Goal: Task Accomplishment & Management: Manage account settings

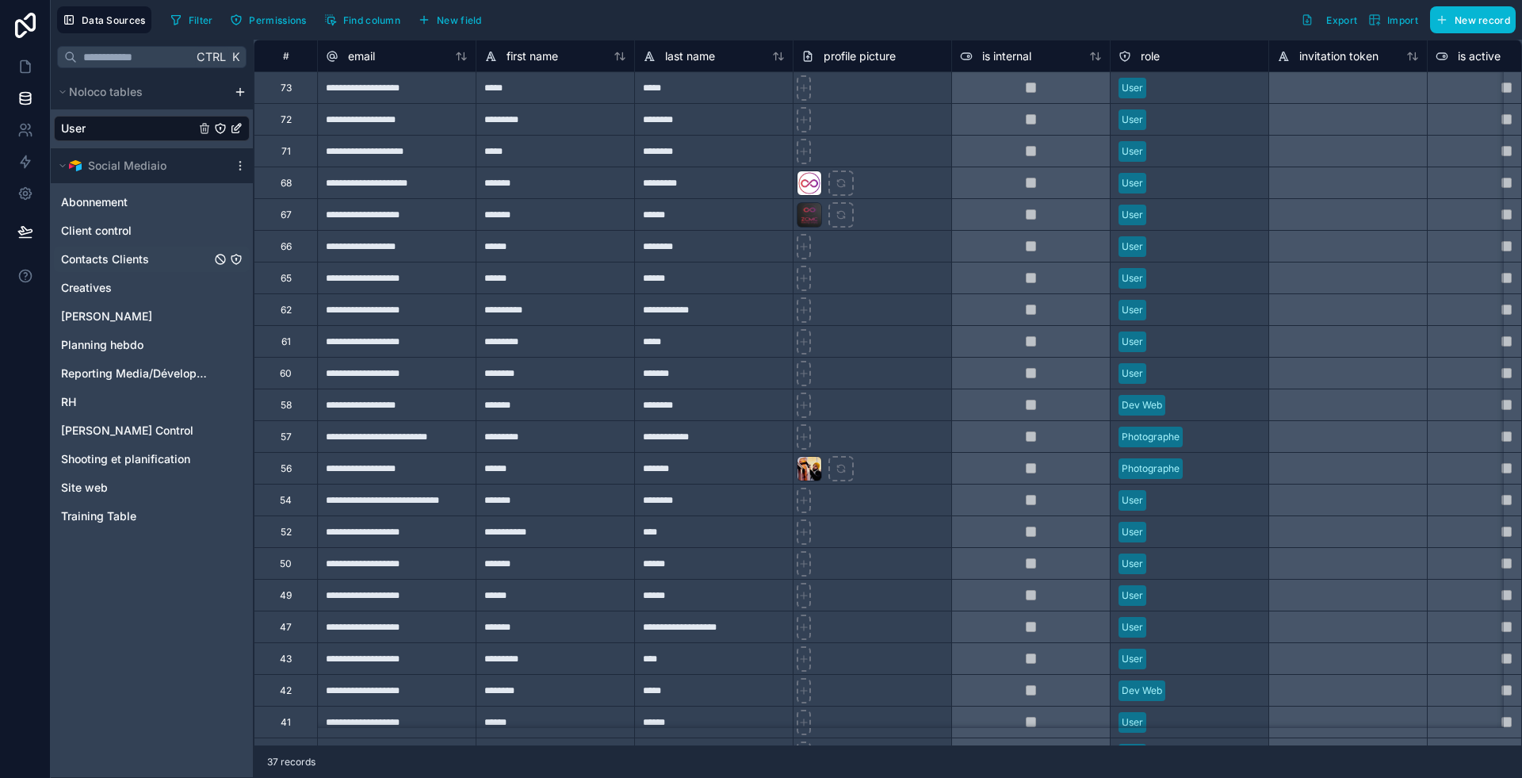
click at [130, 257] on span "Contacts Clients" at bounding box center [105, 259] width 88 height 16
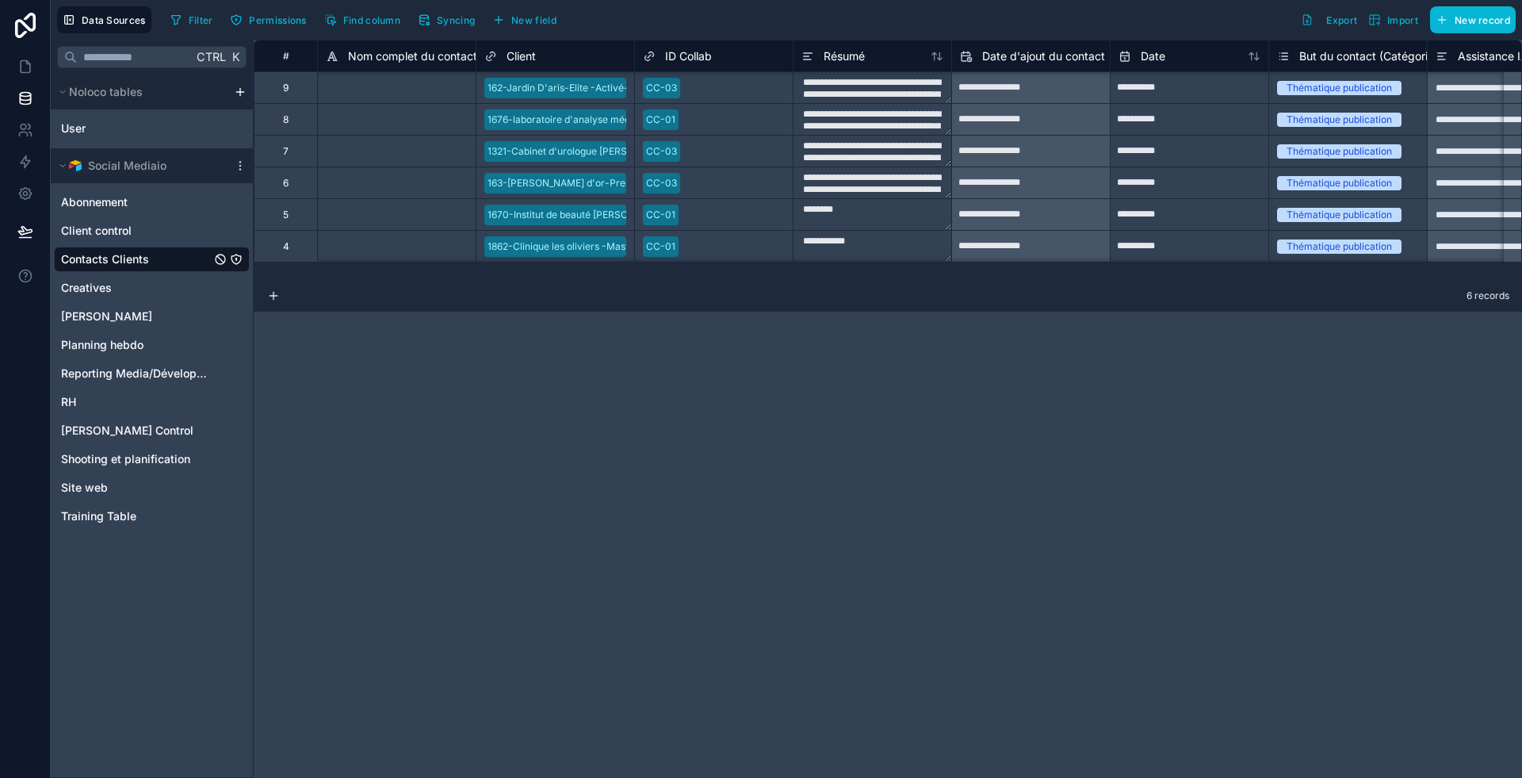
scroll to position [3, 0]
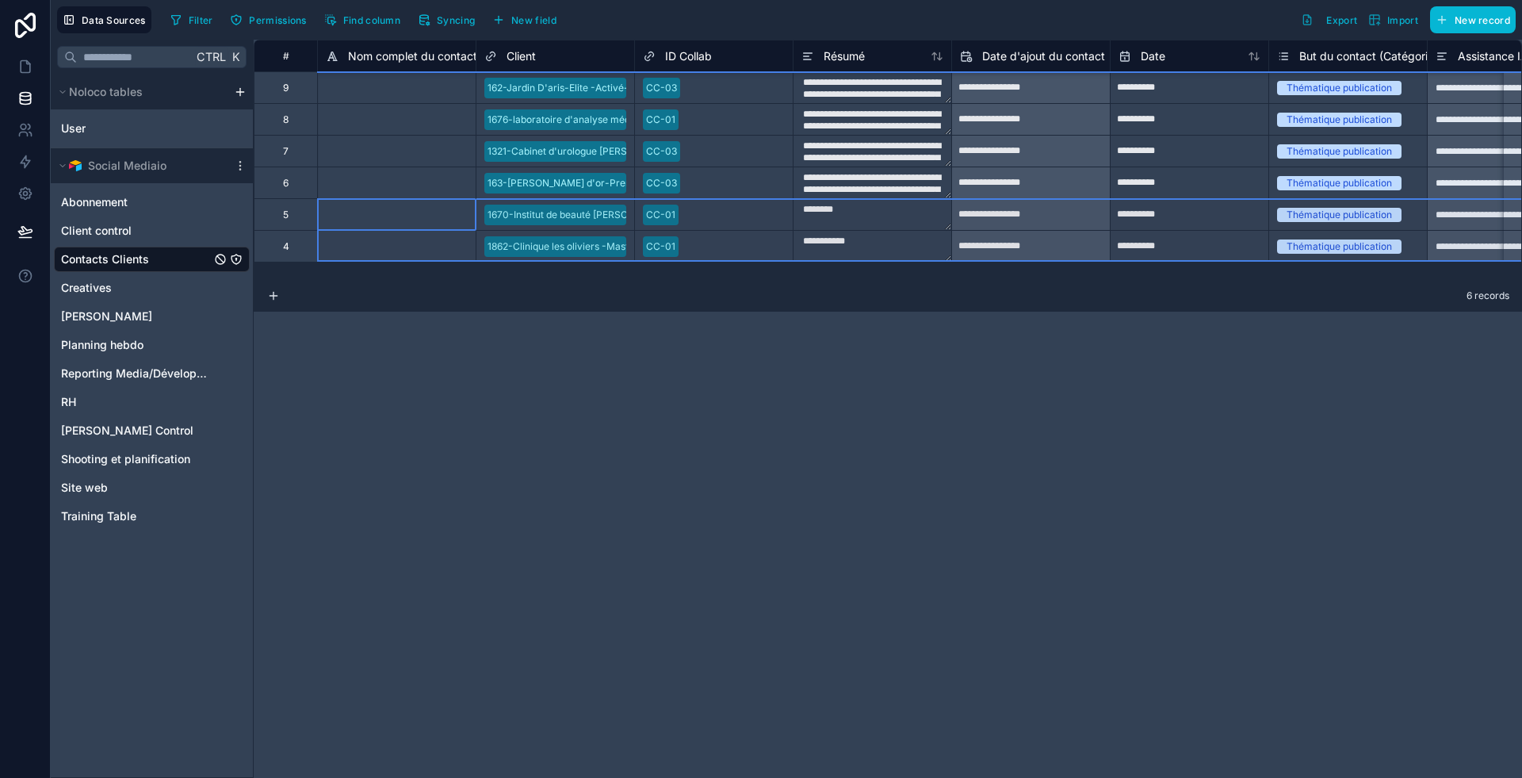
drag, startPoint x: 287, startPoint y: 211, endPoint x: 283, endPoint y: 240, distance: 29.6
click at [283, 240] on div "**********" at bounding box center [1237, 151] width 1966 height 222
drag, startPoint x: 297, startPoint y: 241, endPoint x: 269, endPoint y: 245, distance: 28.8
click at [317, 305] on div "Delete rows 5 to 6" at bounding box center [322, 310] width 106 height 17
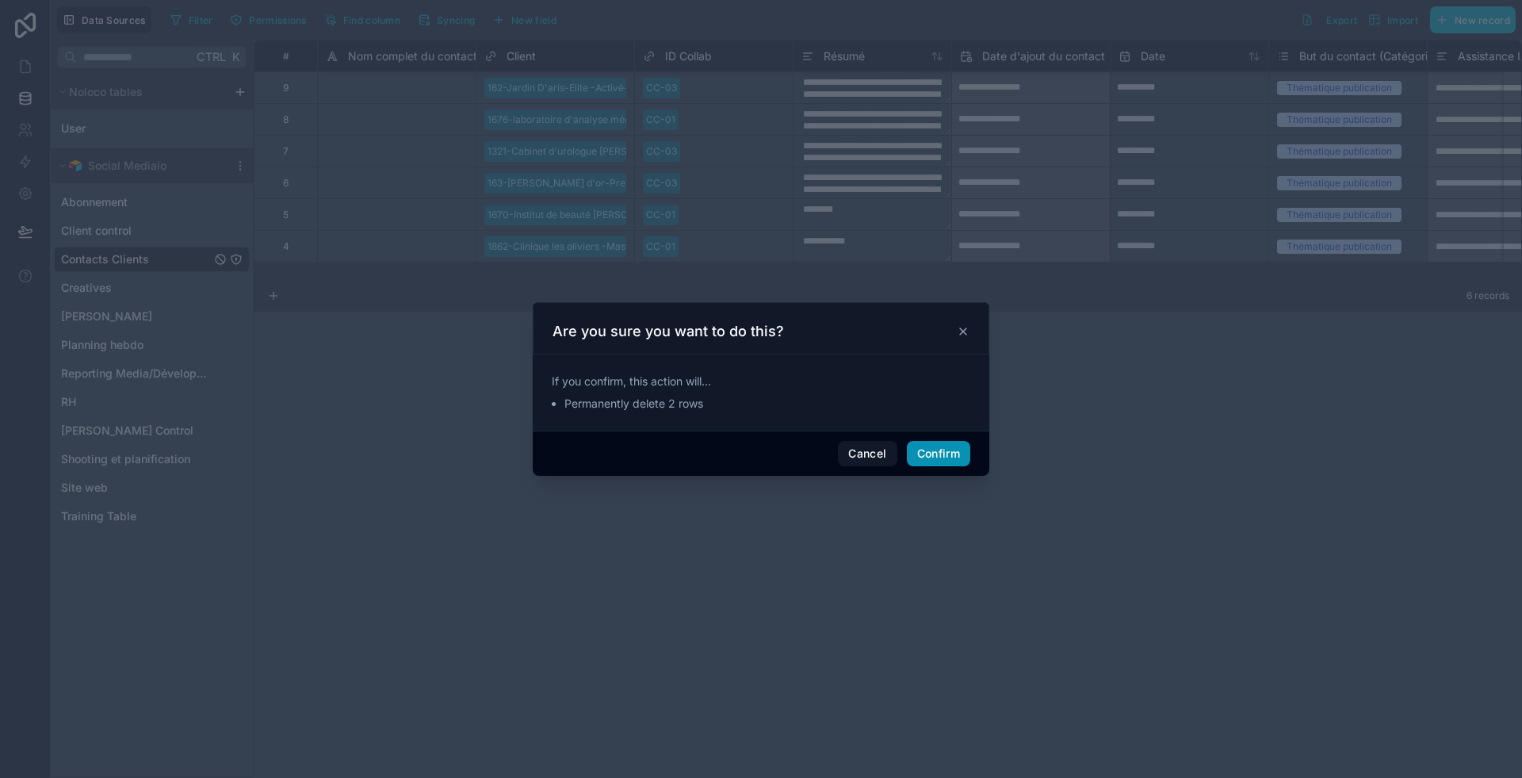
click at [940, 445] on button "Confirm" at bounding box center [938, 453] width 63 height 25
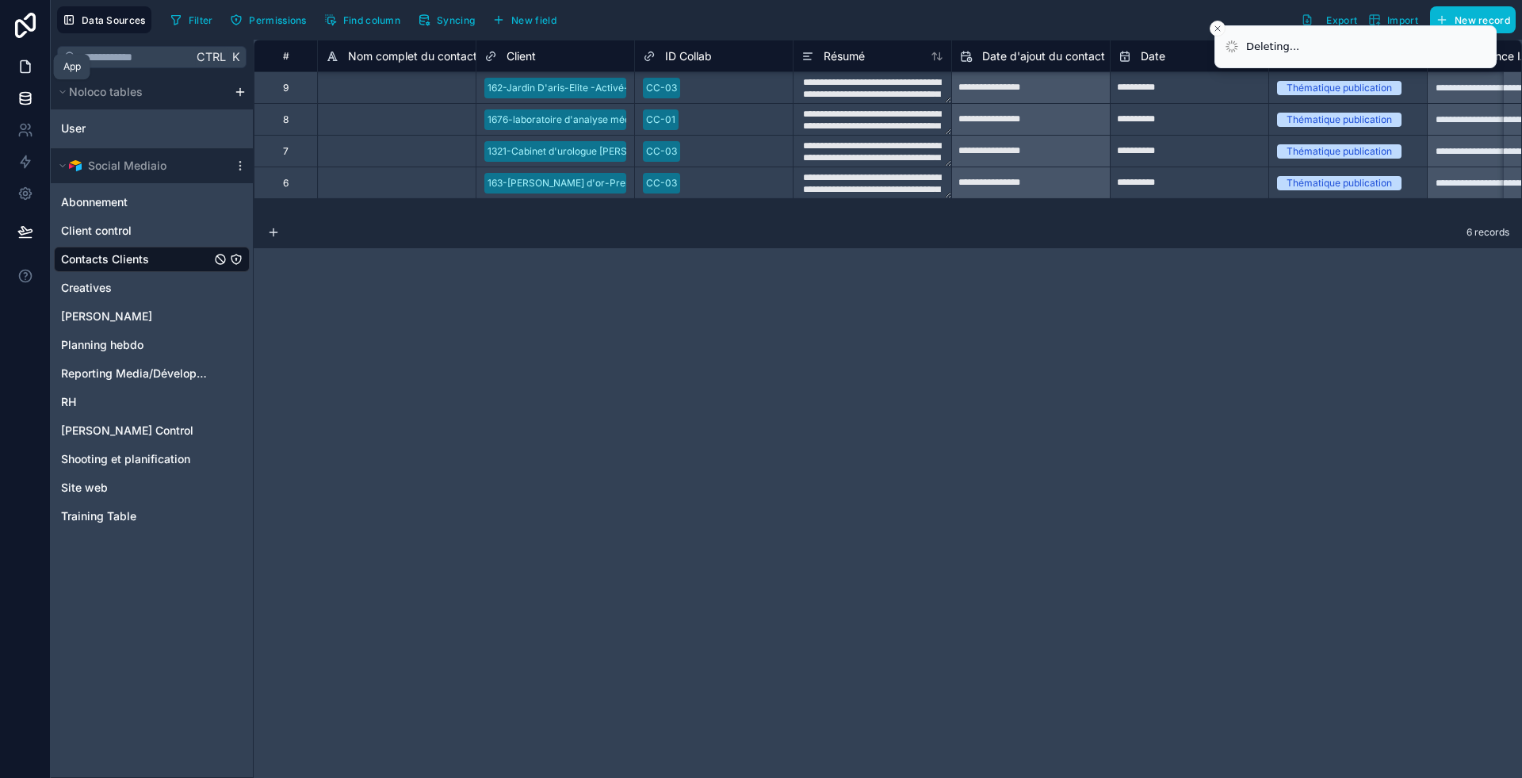
click at [17, 71] on icon at bounding box center [25, 67] width 16 height 16
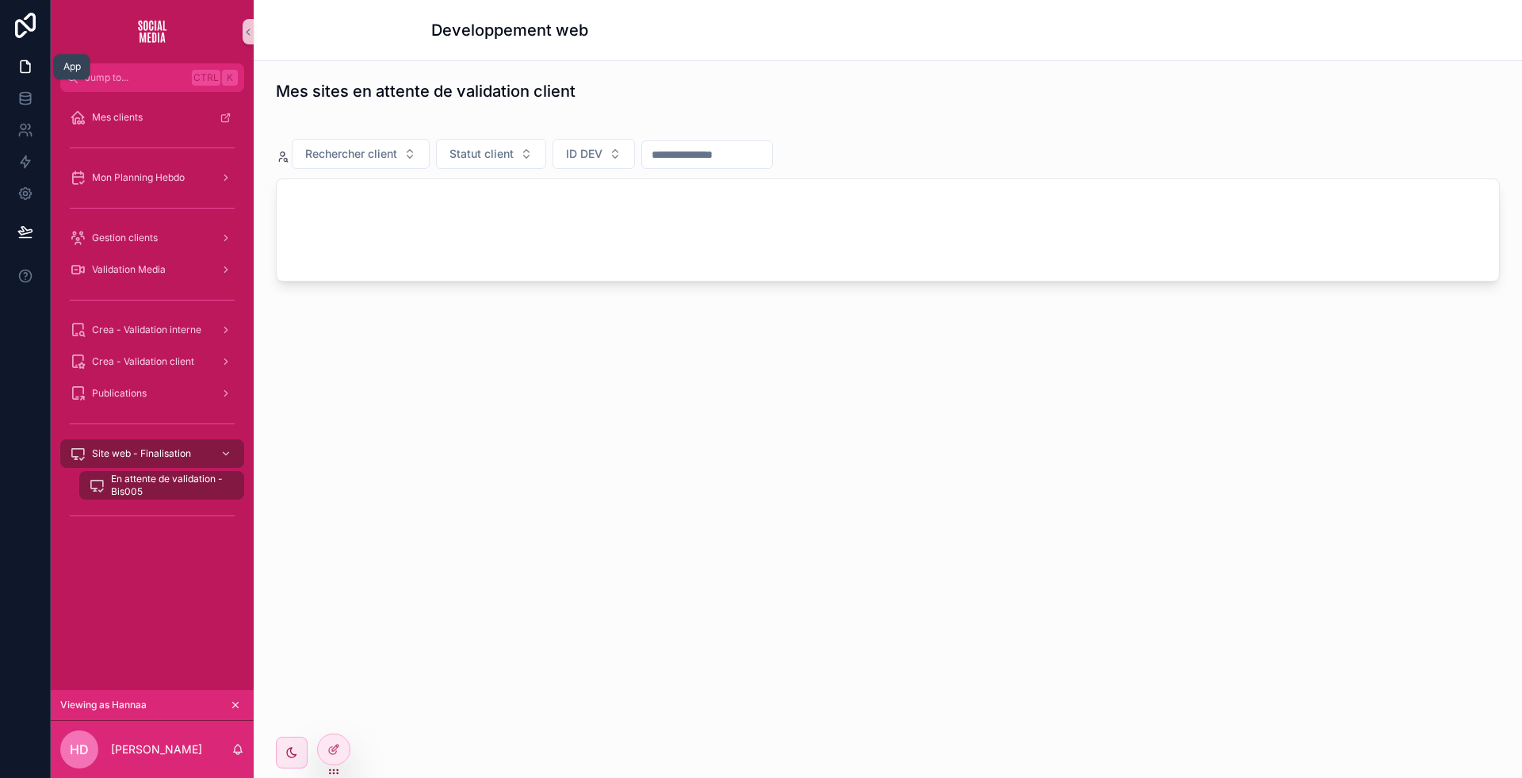
click at [27, 63] on icon at bounding box center [27, 62] width 3 height 3
click at [331, 706] on div at bounding box center [333, 714] width 25 height 25
click at [332, 713] on icon at bounding box center [333, 715] width 13 height 13
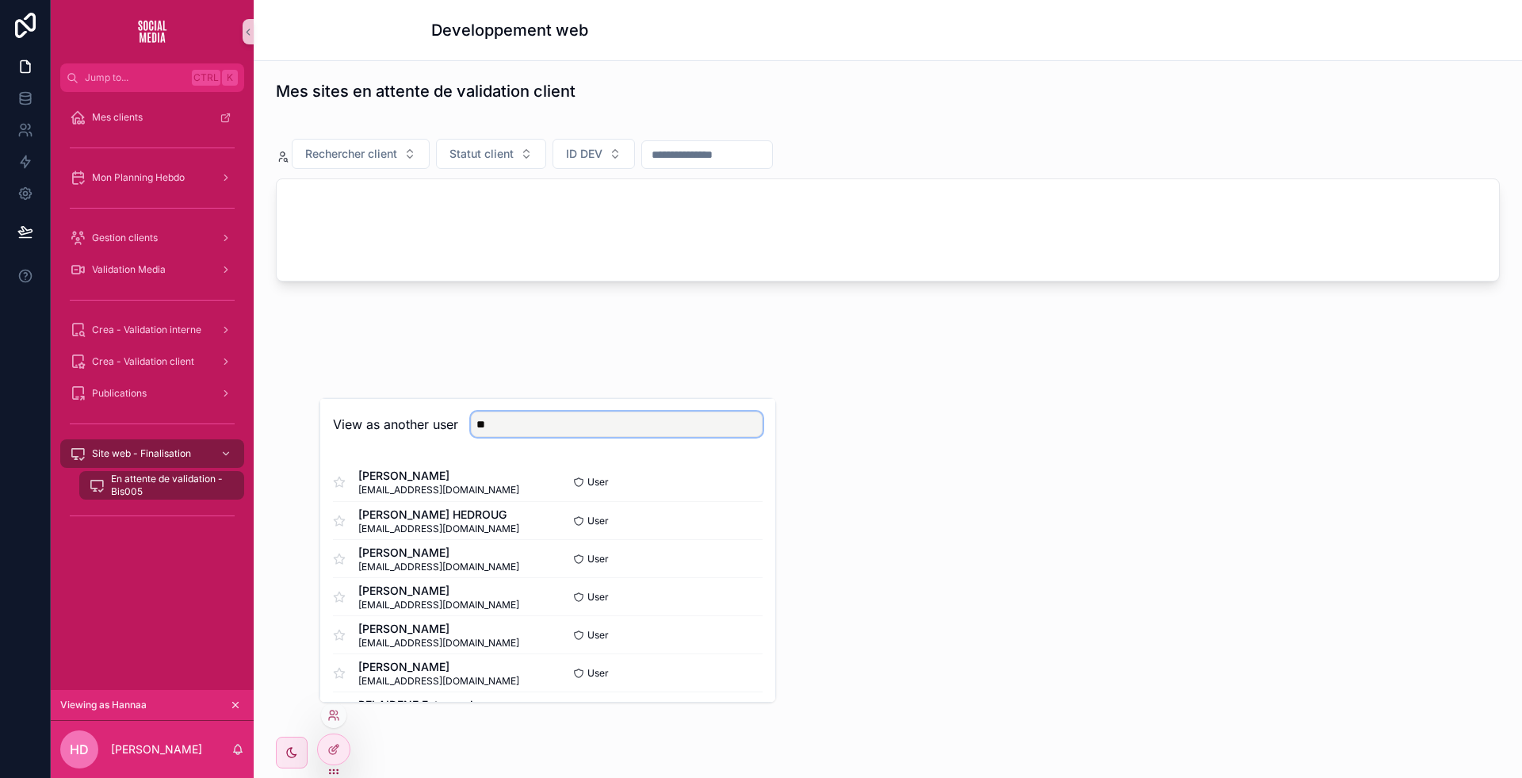
click at [512, 426] on input "**" at bounding box center [617, 423] width 292 height 25
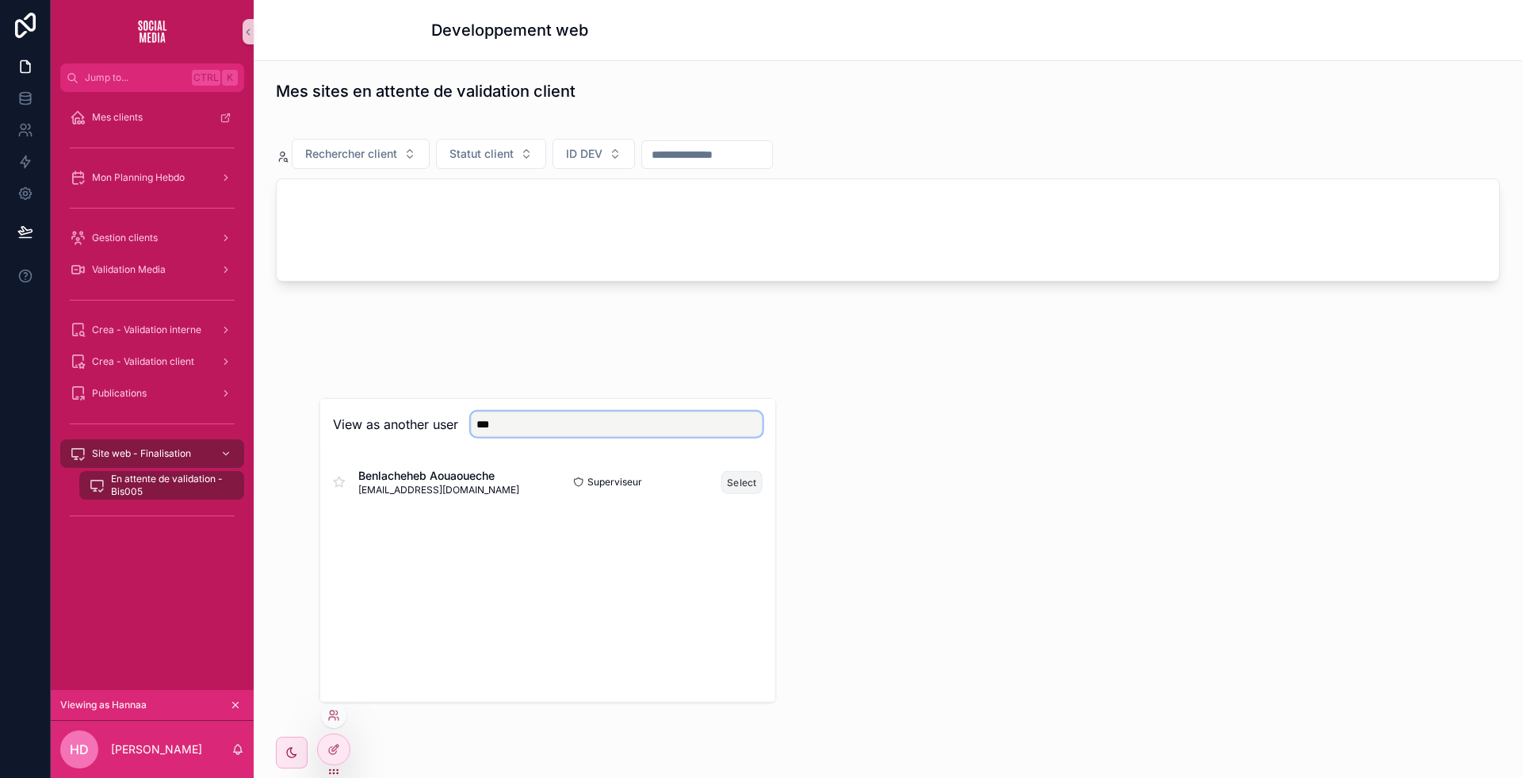
type input "***"
click at [738, 478] on button "Select" at bounding box center [741, 481] width 41 height 23
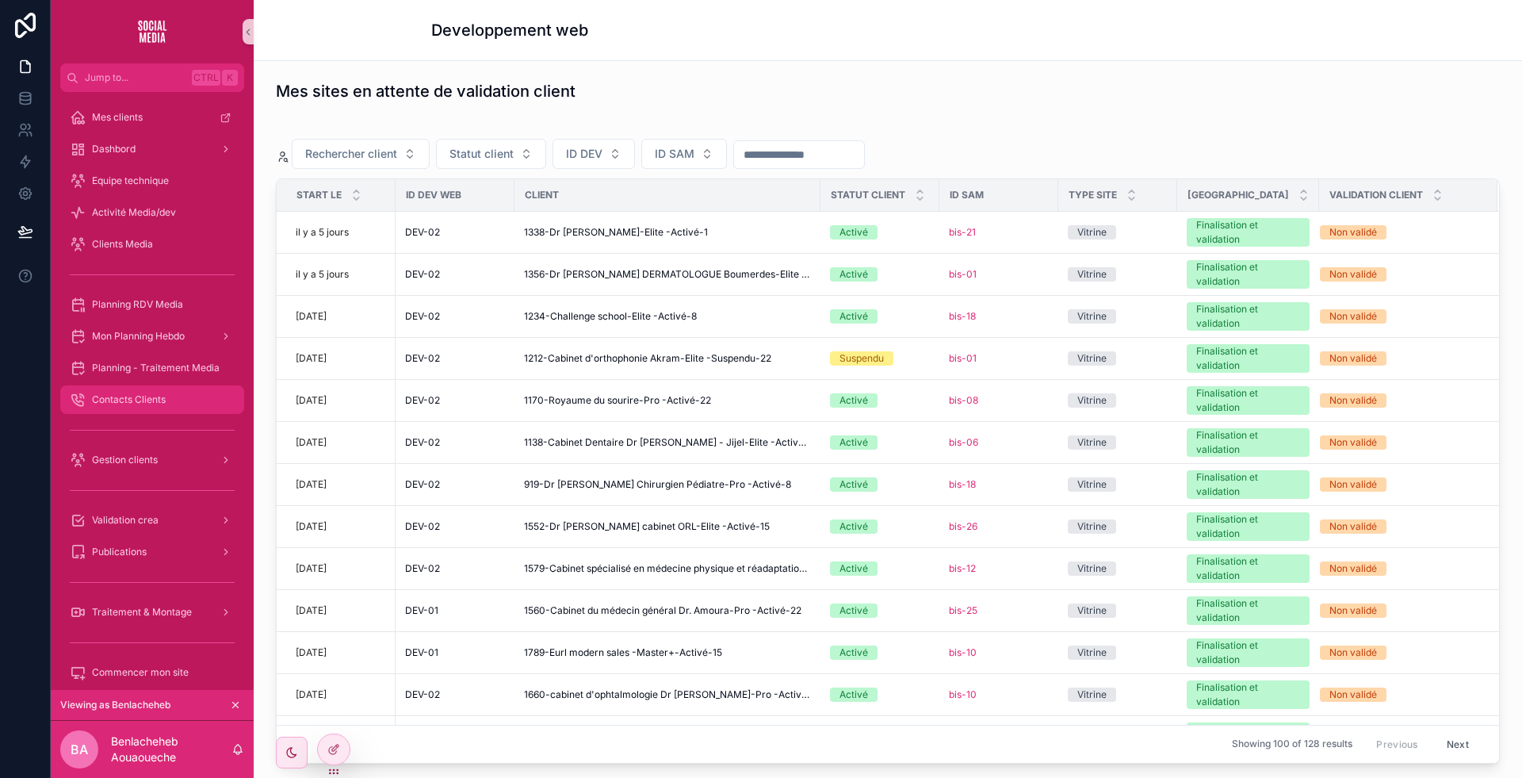
click at [136, 395] on span "Contacts Clients" at bounding box center [129, 399] width 74 height 13
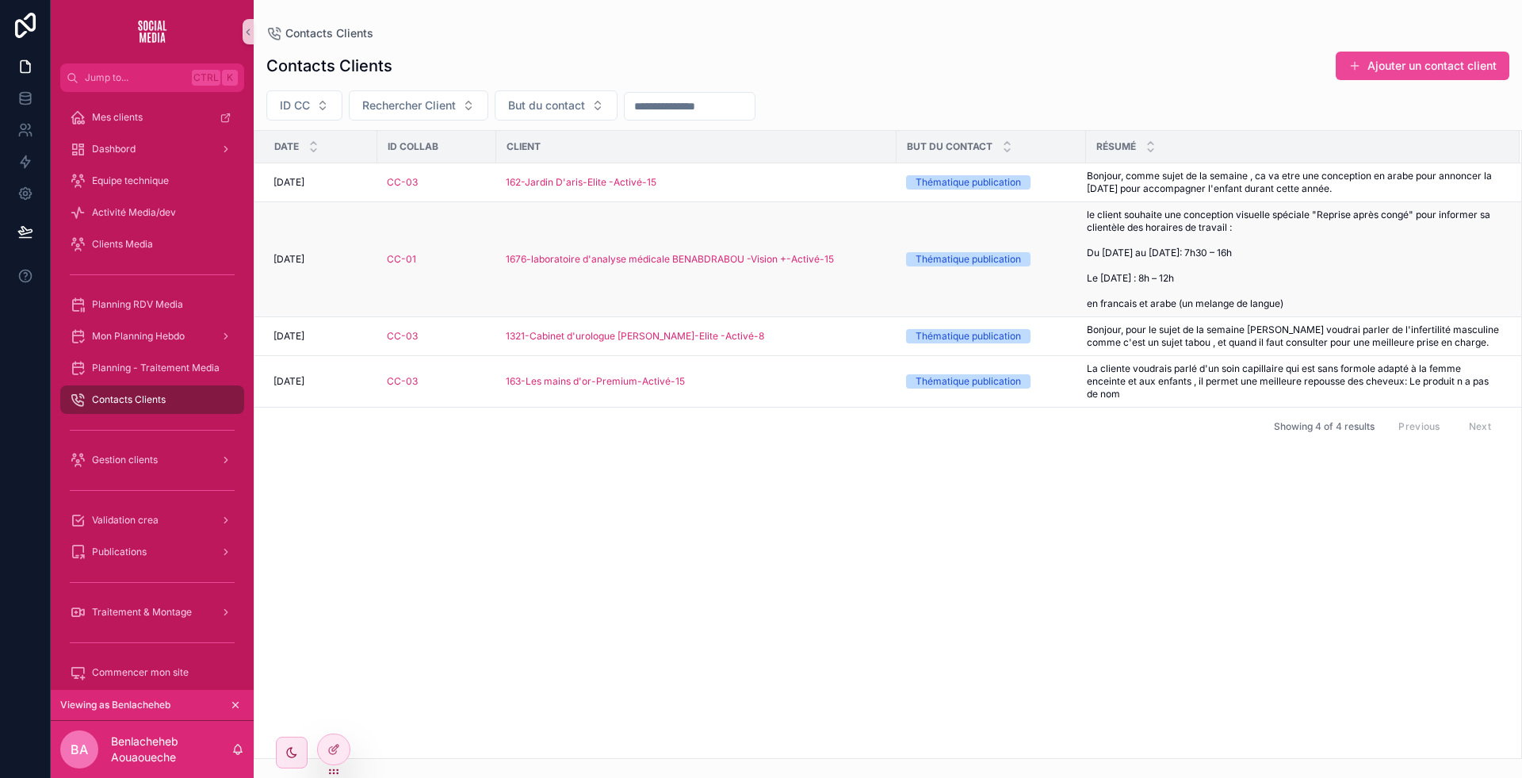
click at [804, 271] on td "1676-laboratoire d'analyse médicale BENABDRABOU -Vision +-Activé-15" at bounding box center [696, 259] width 400 height 115
click at [1127, 257] on span "le client souhaite une conception visuelle spéciale "Reprise après congé" pour …" at bounding box center [1294, 258] width 414 height 101
click at [801, 333] on div "1321-Cabinet d'urologue [PERSON_NAME]-Elite -Activé-8" at bounding box center [696, 336] width 381 height 13
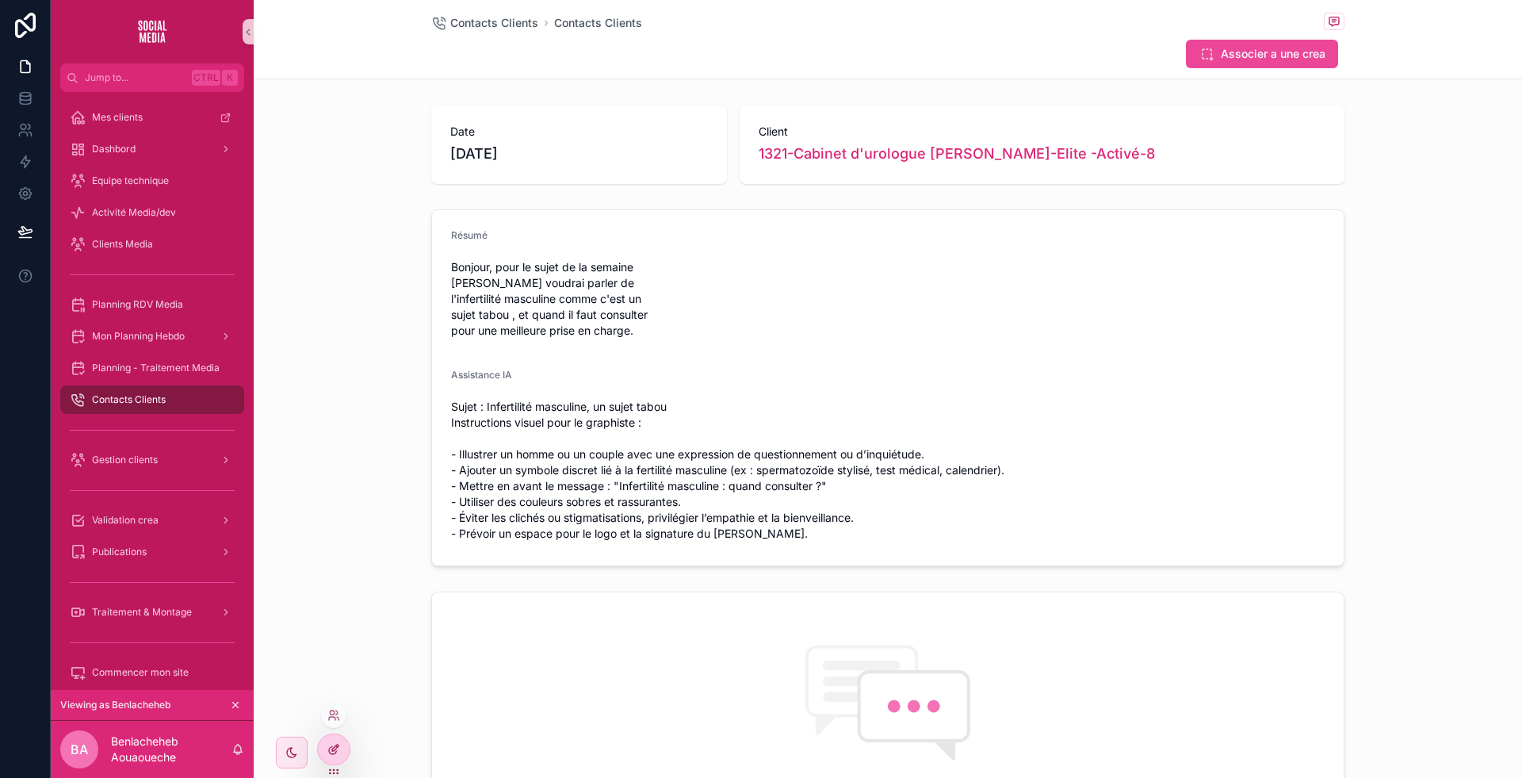
click at [342, 743] on div at bounding box center [334, 749] width 32 height 30
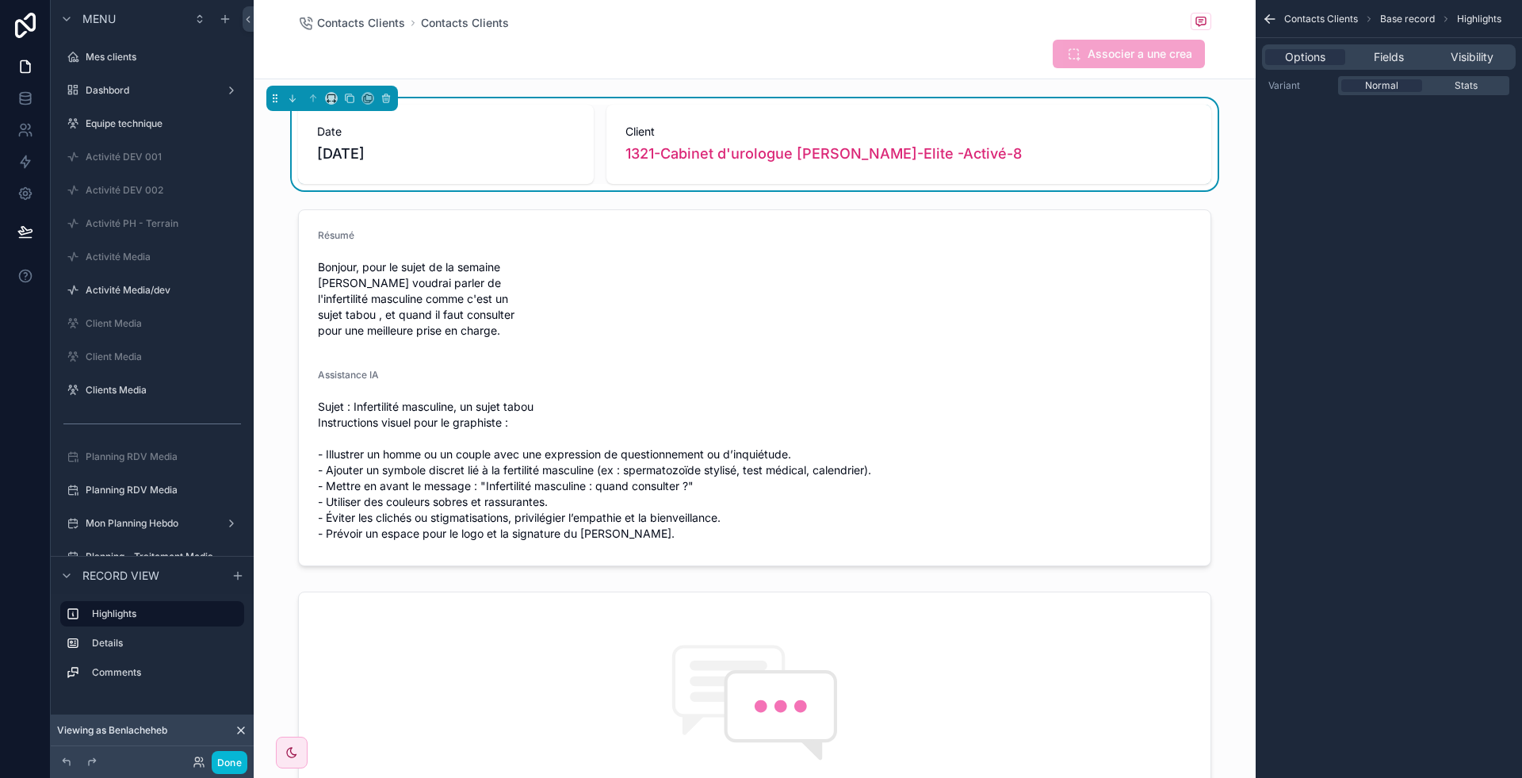
scroll to position [292, 0]
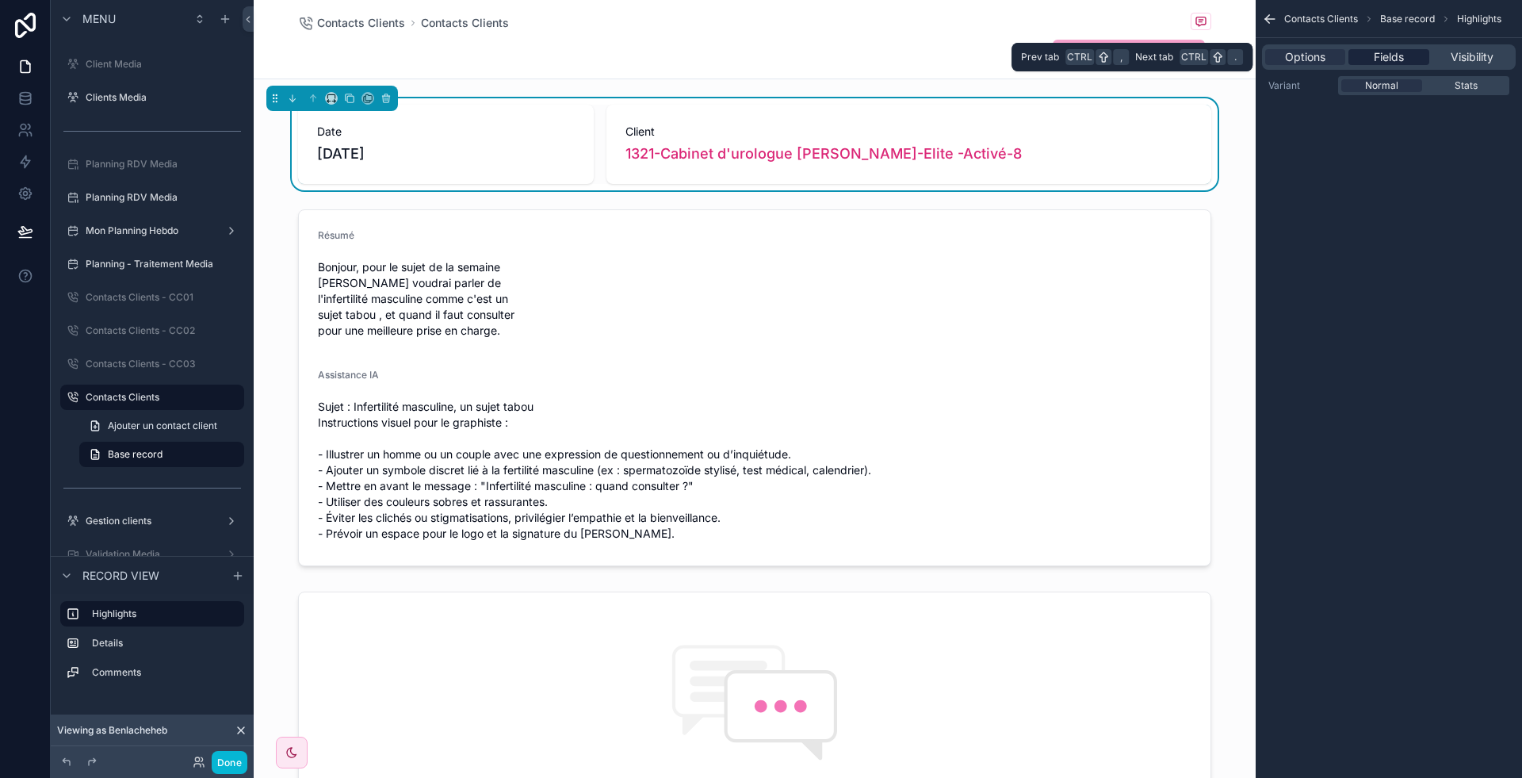
click at [1412, 52] on div "Fields" at bounding box center [1388, 57] width 80 height 16
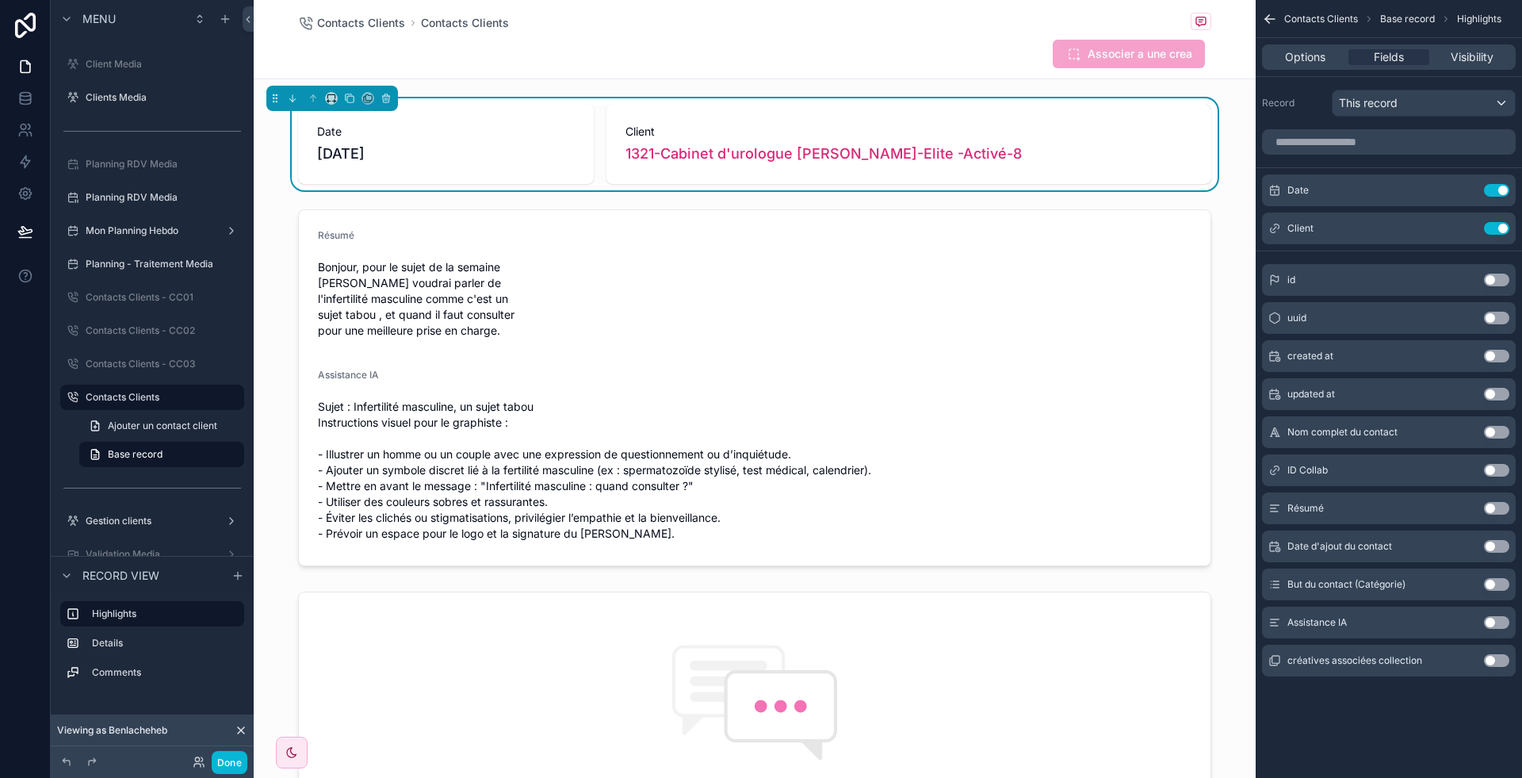
click at [1500, 471] on button "Use setting" at bounding box center [1496, 470] width 25 height 13
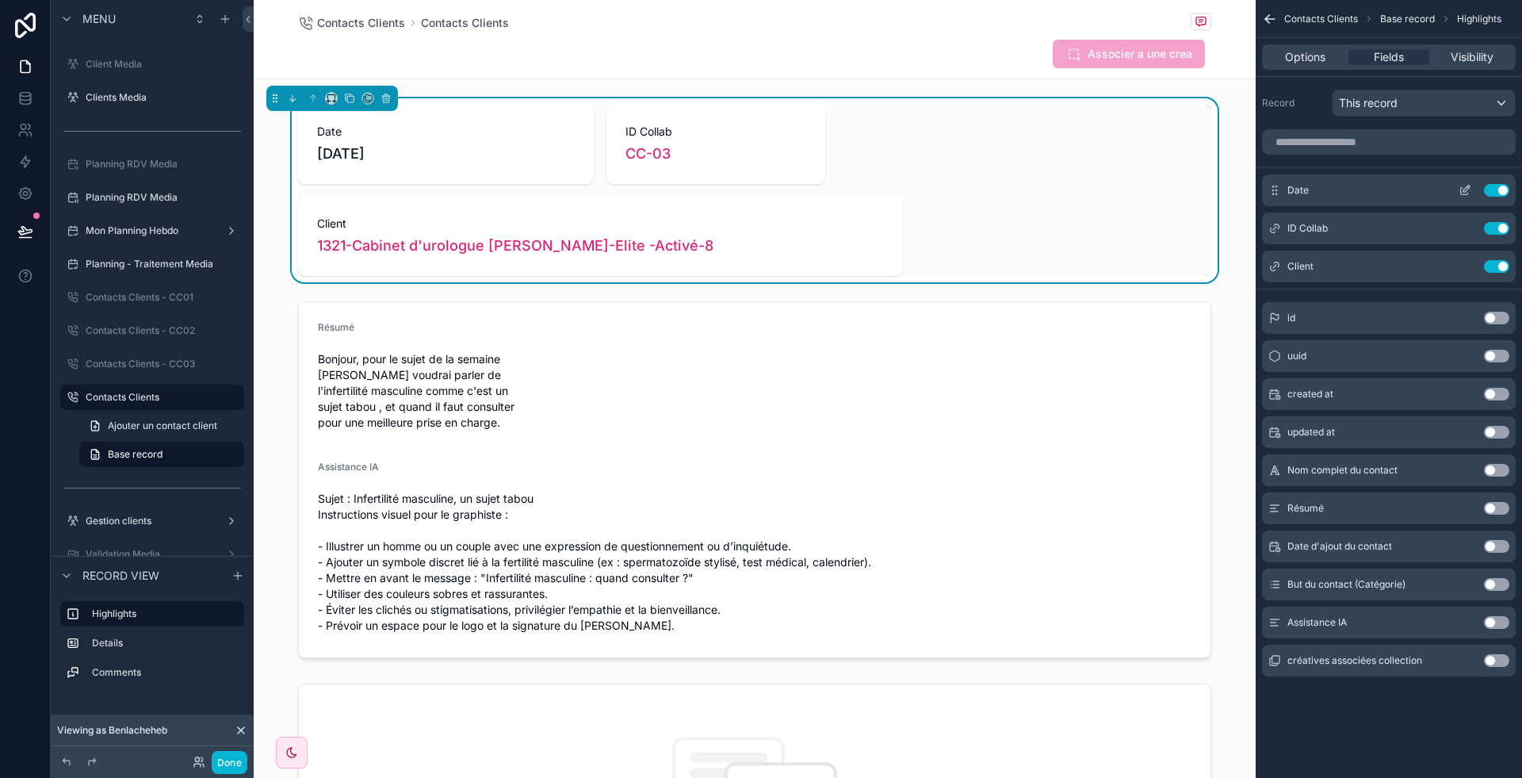
click at [1463, 188] on icon "scrollable content" at bounding box center [1464, 190] width 13 height 13
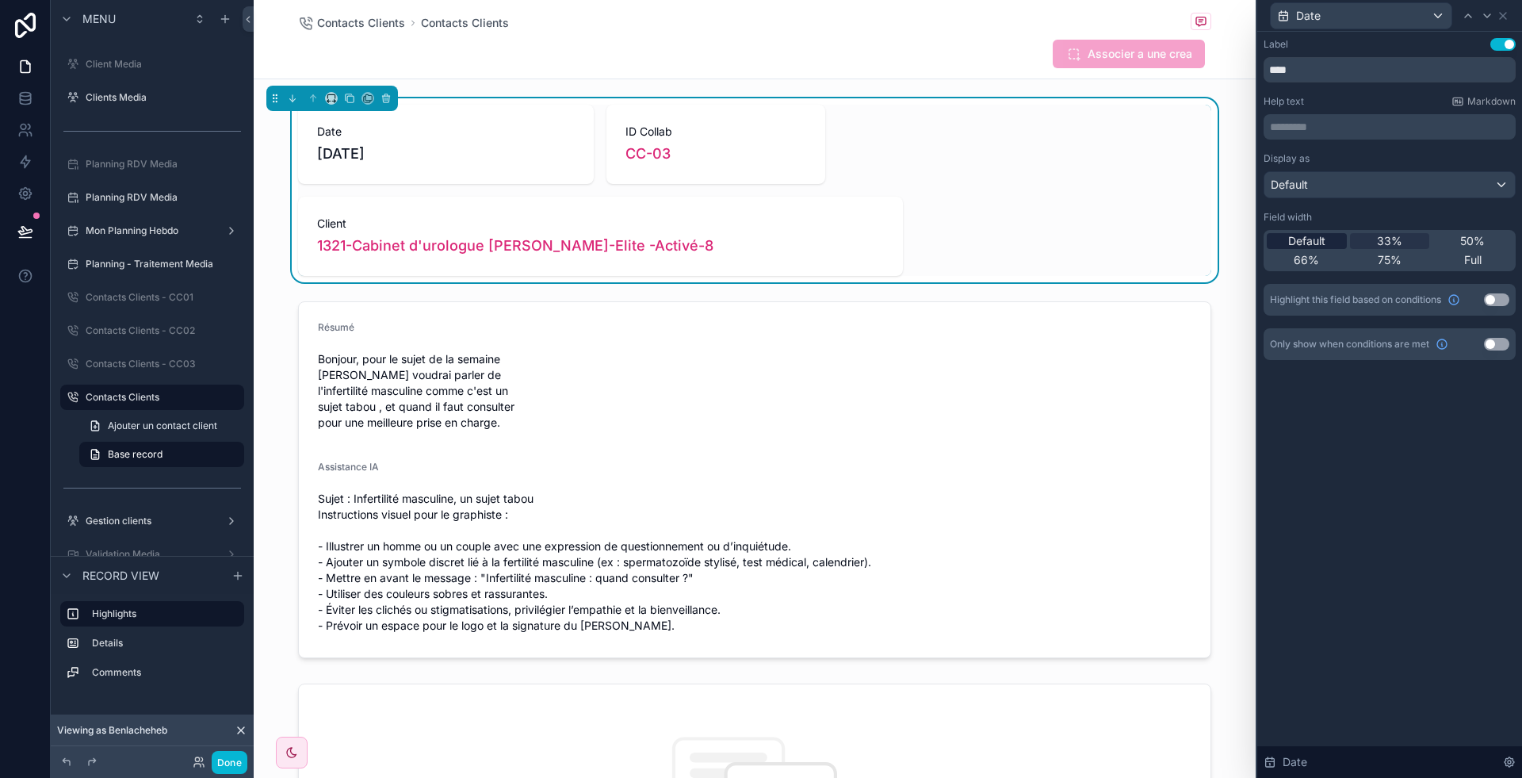
click at [1335, 236] on div "Default" at bounding box center [1307, 241] width 80 height 16
click at [1489, 12] on icon at bounding box center [1487, 16] width 13 height 13
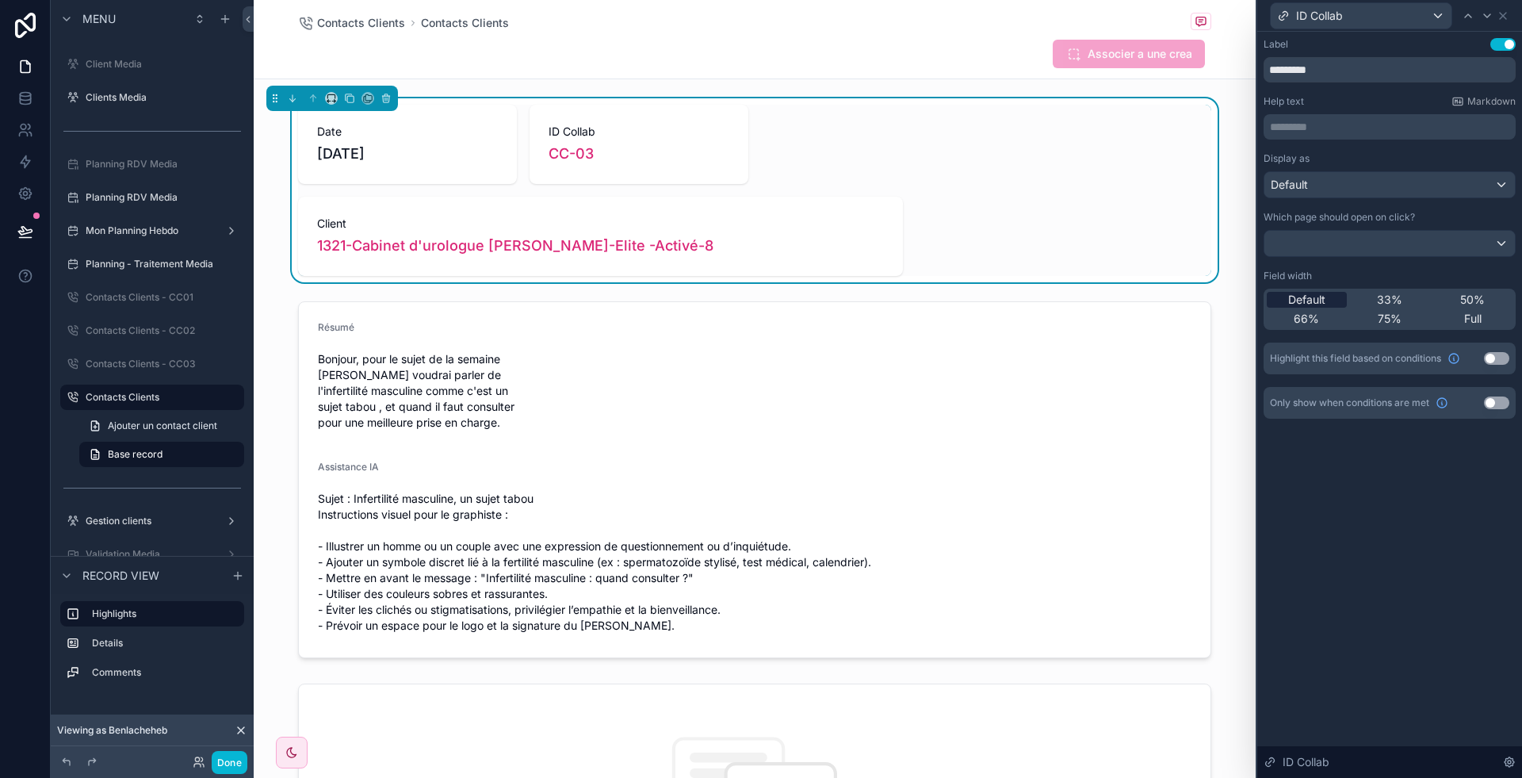
click at [1316, 294] on span "Default" at bounding box center [1306, 300] width 37 height 16
click at [1489, 11] on icon at bounding box center [1487, 16] width 13 height 13
click at [1477, 292] on span "50%" at bounding box center [1472, 300] width 25 height 16
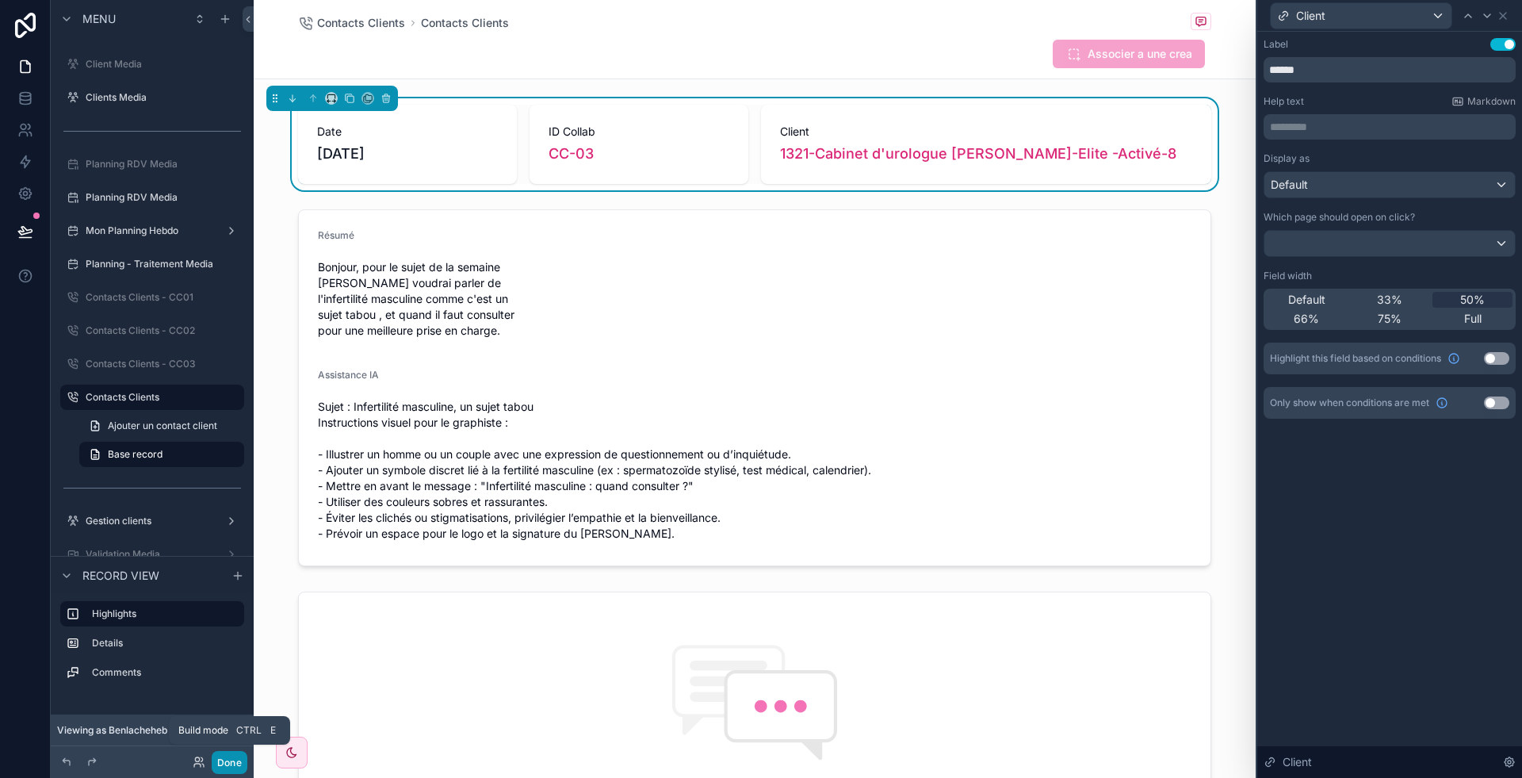
click at [243, 768] on button "Done" at bounding box center [230, 762] width 36 height 23
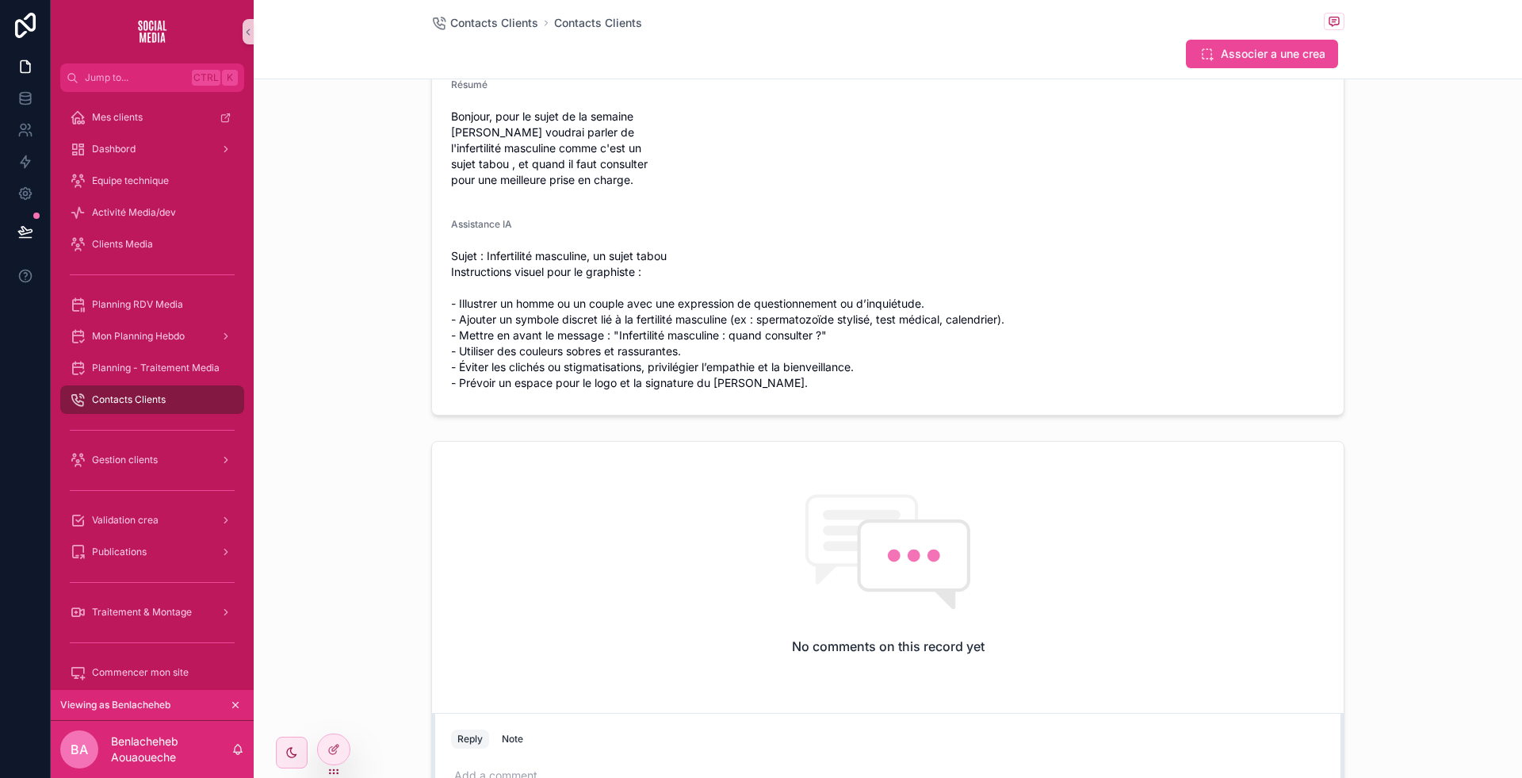
scroll to position [0, 0]
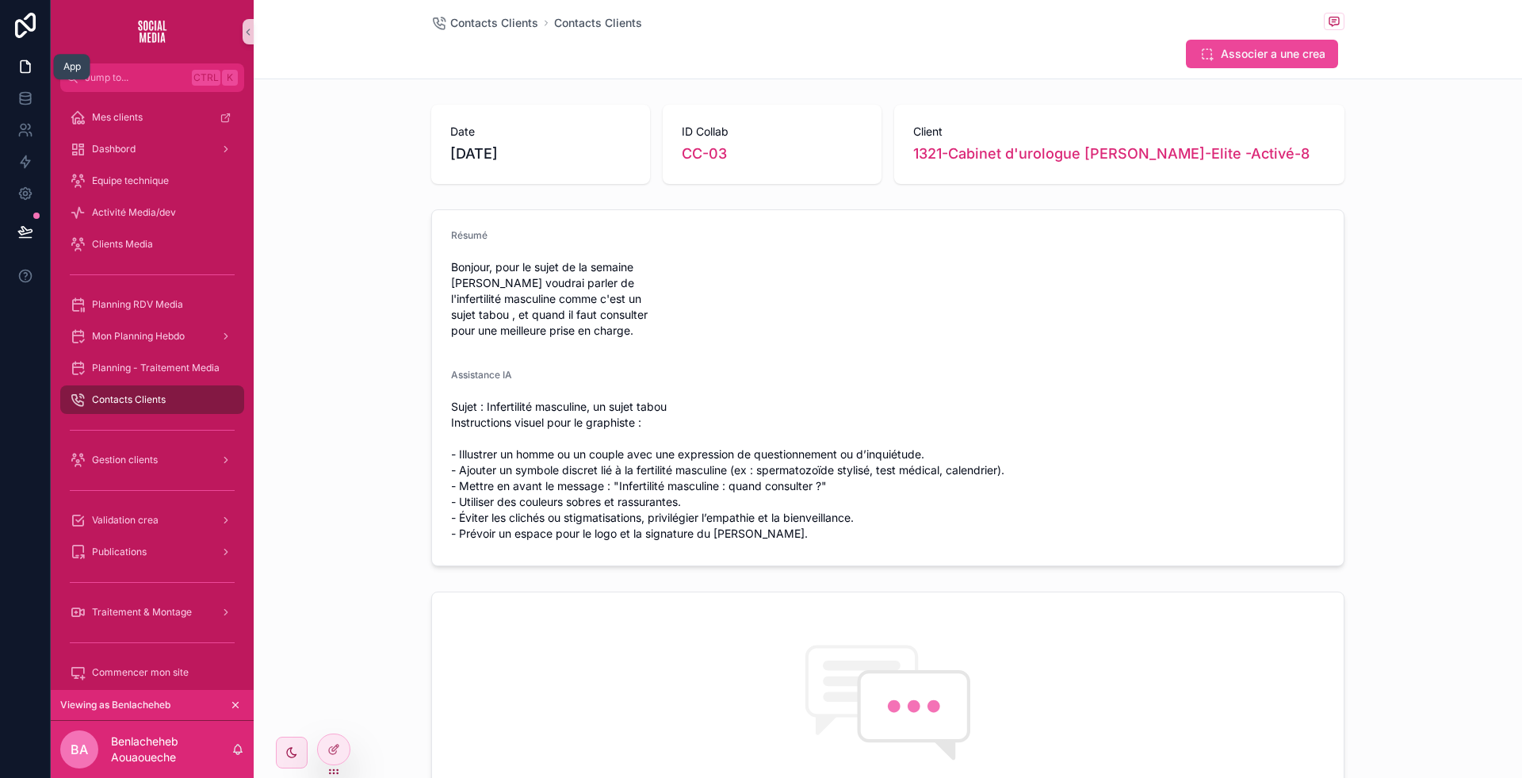
click at [21, 67] on icon at bounding box center [25, 67] width 16 height 16
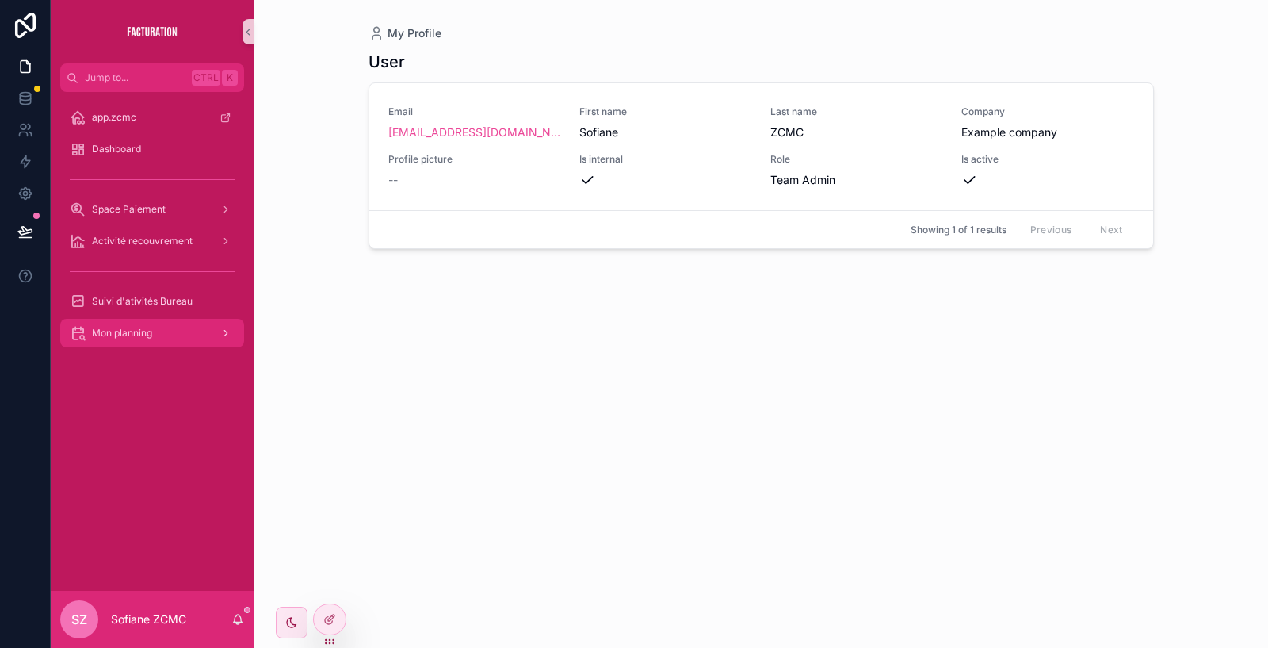
click at [162, 326] on div "Mon planning" at bounding box center [152, 332] width 165 height 25
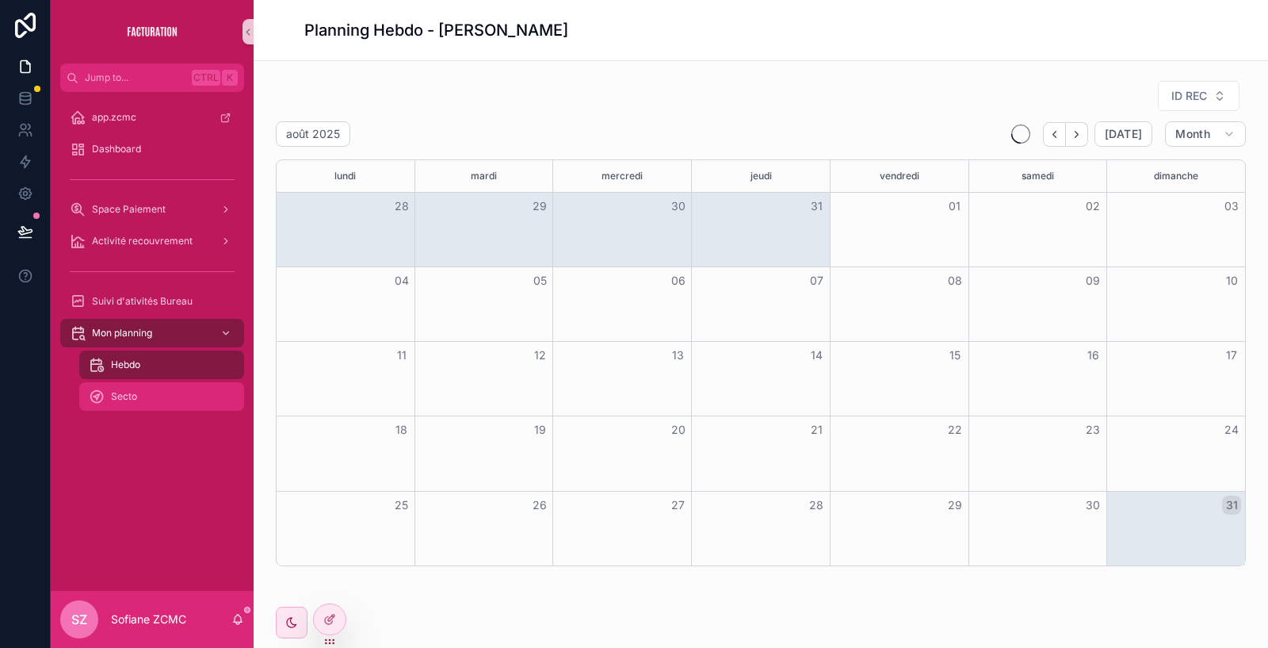
click at [155, 385] on div "Secto" at bounding box center [162, 396] width 146 height 25
